Goal: Task Accomplishment & Management: Use online tool/utility

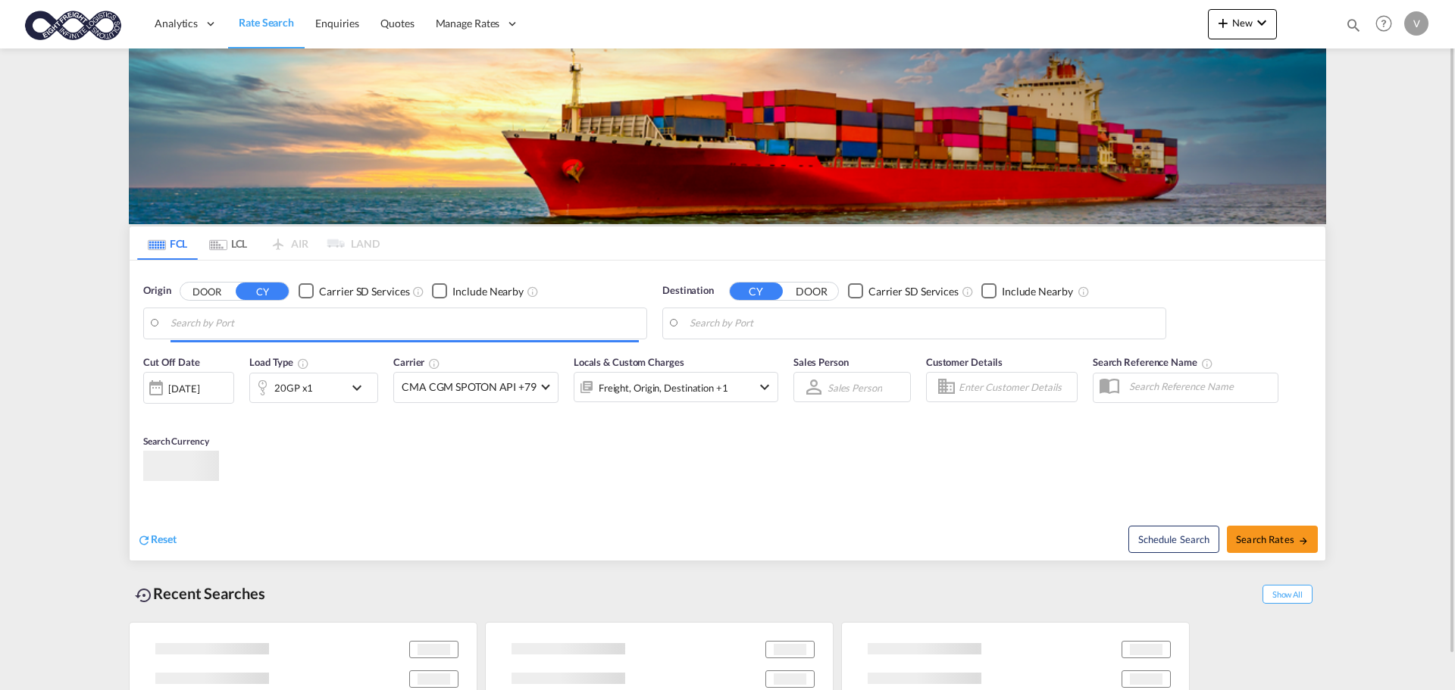
type input "[GEOGRAPHIC_DATA], BEANR"
type input "[GEOGRAPHIC_DATA], [GEOGRAPHIC_DATA]"
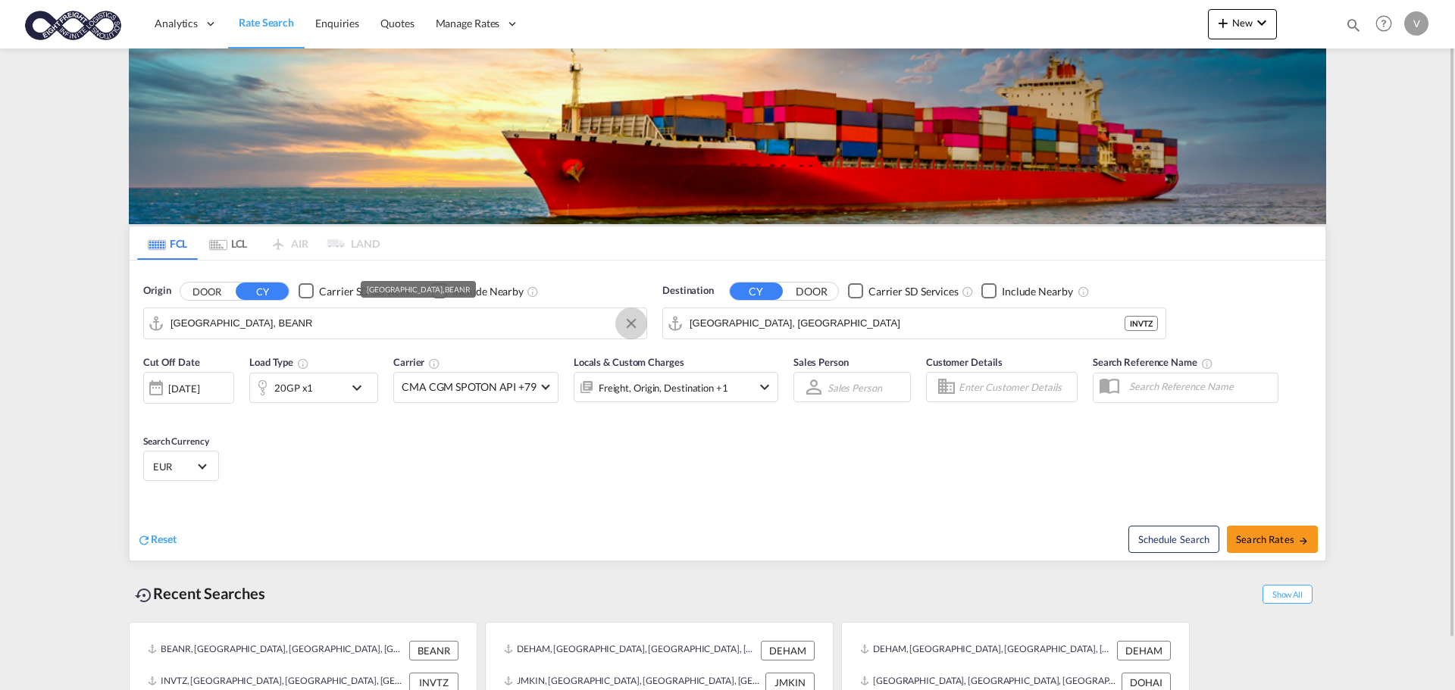
click at [627, 321] on button "Clear Input" at bounding box center [631, 323] width 23 height 23
click at [271, 320] on body "Analytics Dashboard Rate Search Enquiries Quotes Manage Rates Contract Rates" at bounding box center [727, 345] width 1455 height 690
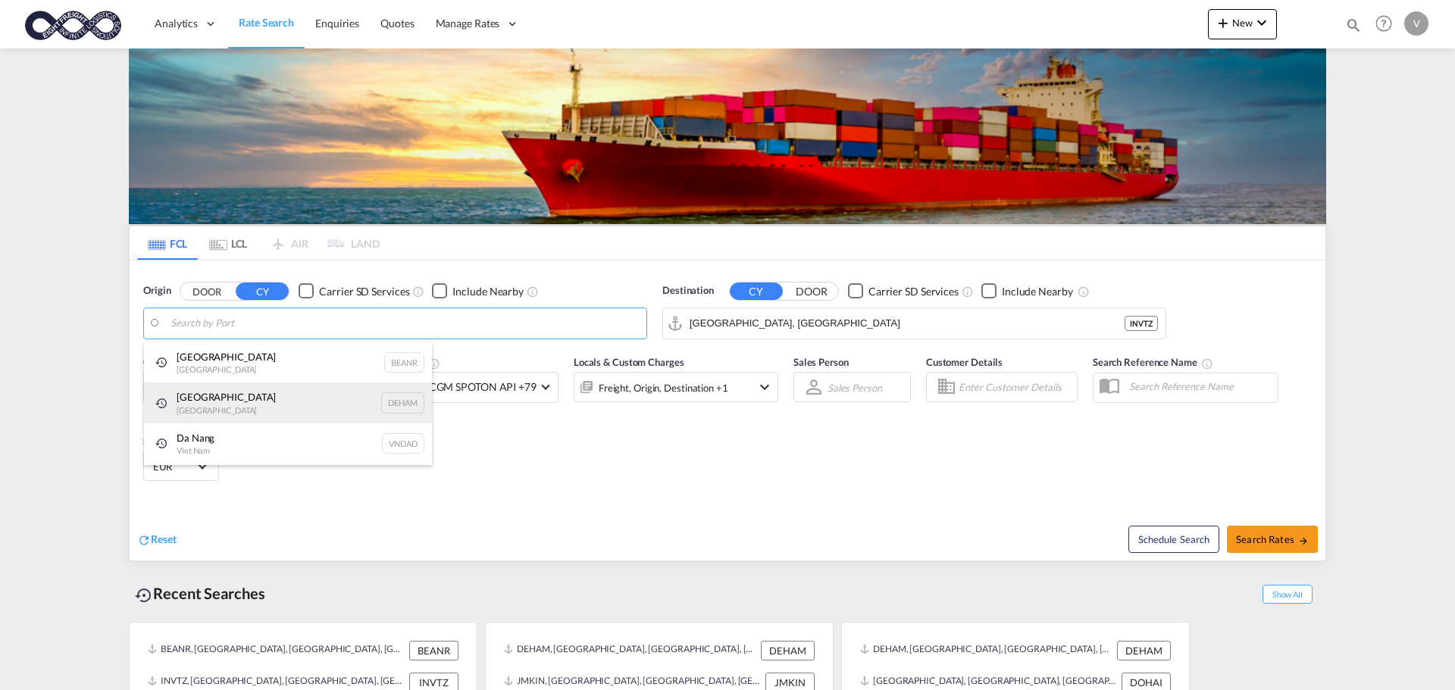
click at [199, 389] on div "[GEOGRAPHIC_DATA] [GEOGRAPHIC_DATA] DEHAM" at bounding box center [288, 403] width 288 height 41
type input "[GEOGRAPHIC_DATA], [GEOGRAPHIC_DATA]"
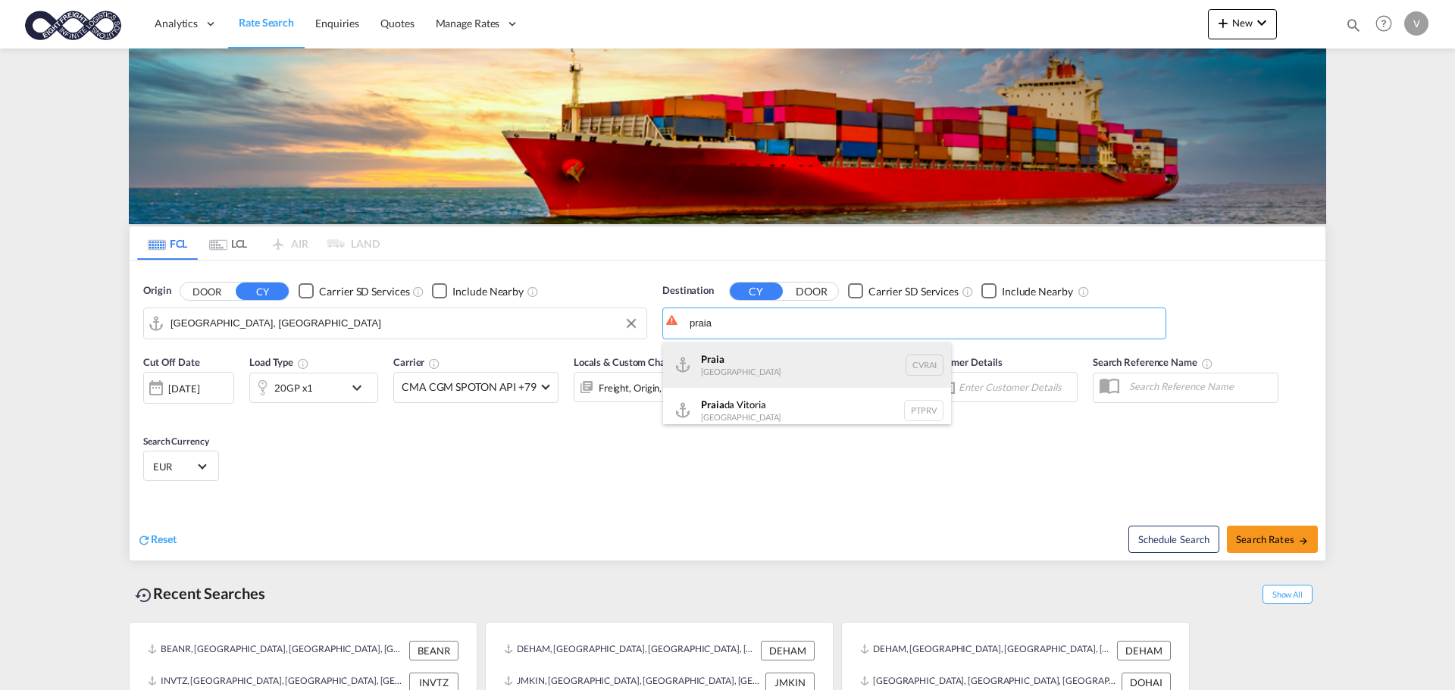
click at [714, 362] on div "[GEOGRAPHIC_DATA] [GEOGRAPHIC_DATA]" at bounding box center [807, 364] width 288 height 45
type input "Praia, [GEOGRAPHIC_DATA]"
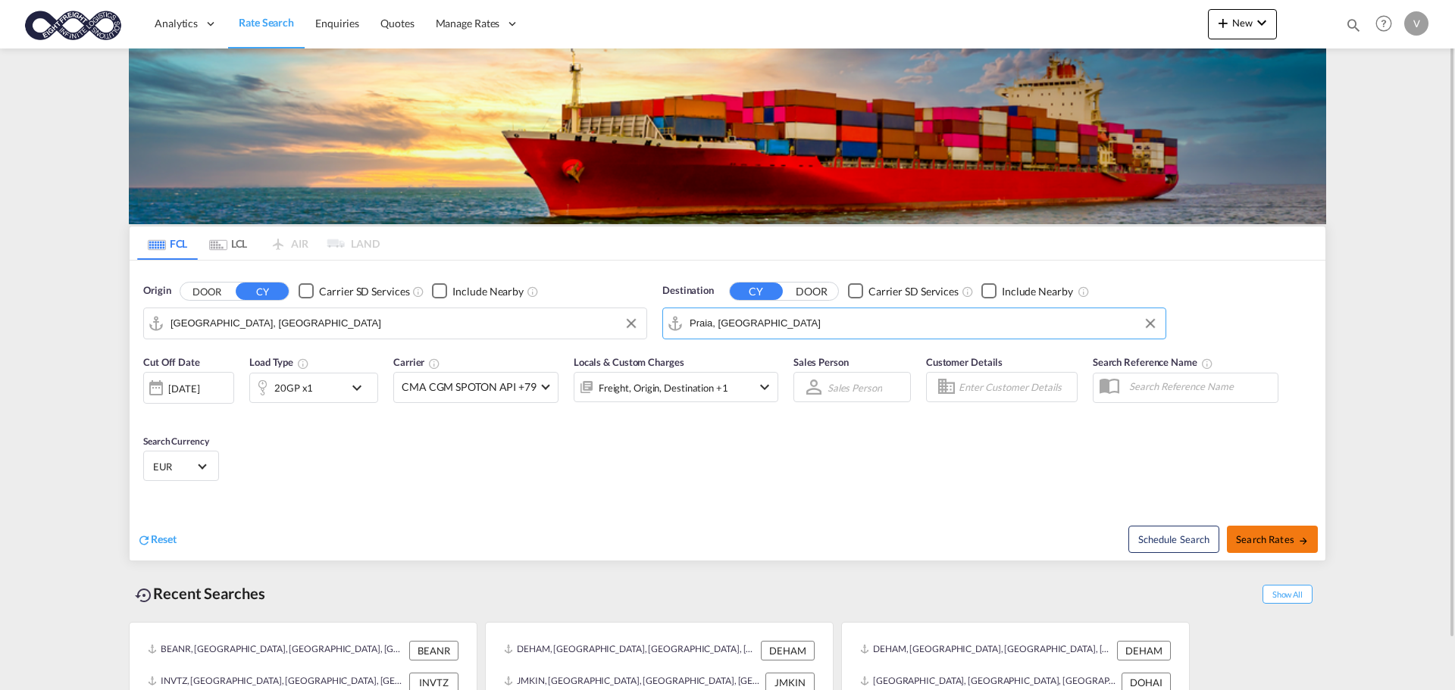
click at [1293, 541] on span "Search Rates" at bounding box center [1272, 539] width 73 height 12
type input "DEHAM to CVRAI / [DATE]"
